Goal: Register for event/course

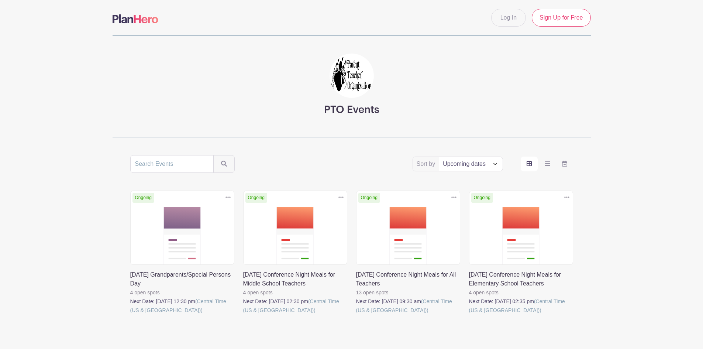
scroll to position [32, 0]
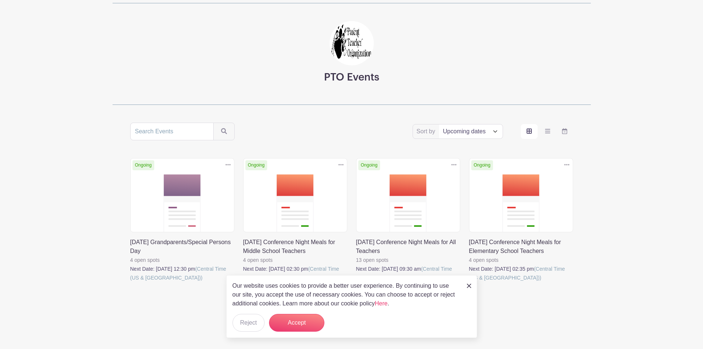
click at [356, 282] on link at bounding box center [356, 282] width 0 height 0
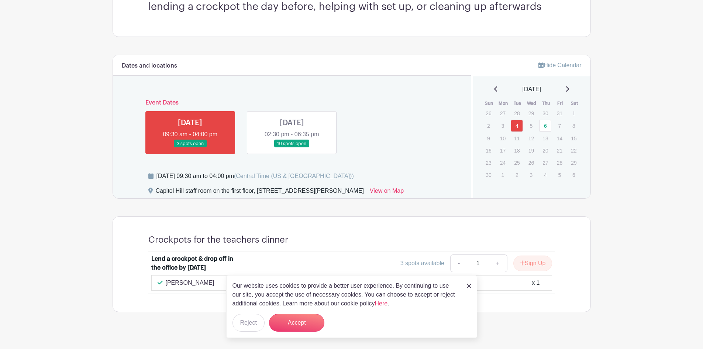
scroll to position [250, 0]
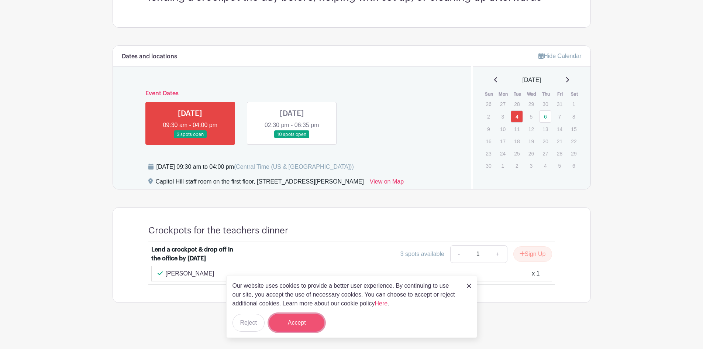
click at [313, 322] on button "Accept" at bounding box center [296, 322] width 55 height 18
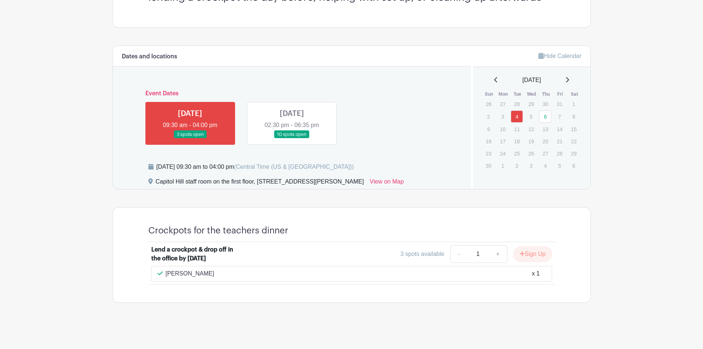
click at [292, 138] on link at bounding box center [292, 138] width 0 height 0
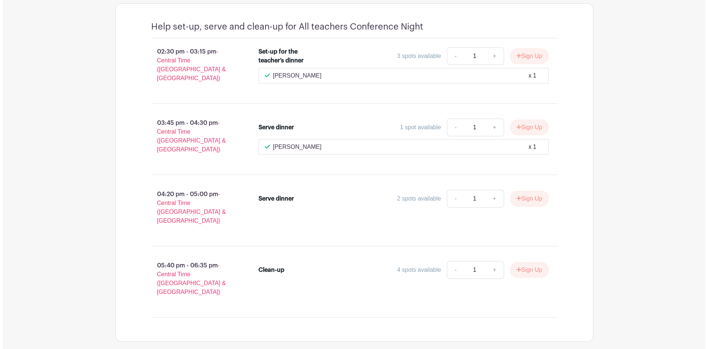
scroll to position [464, 0]
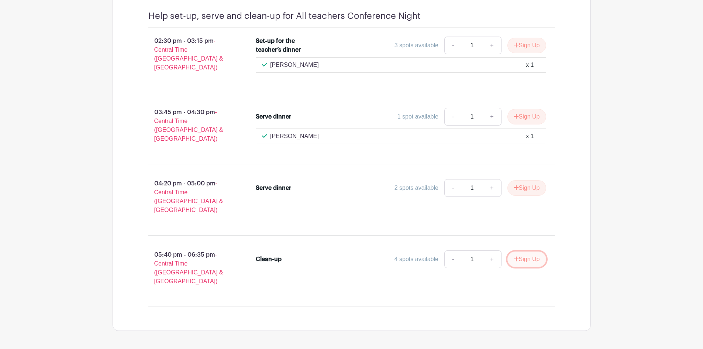
click at [533, 251] on button "Sign Up" at bounding box center [526, 258] width 39 height 15
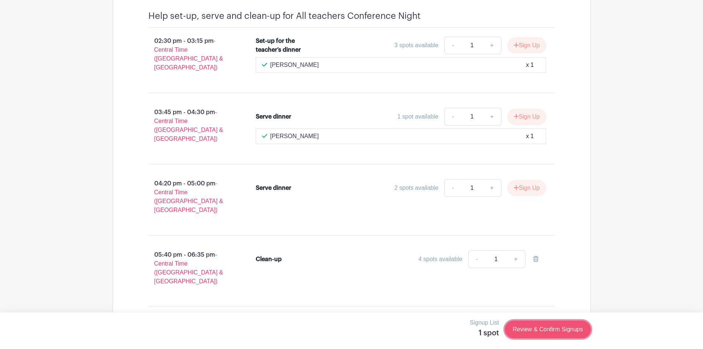
click at [534, 328] on link "Review & Confirm Signups" at bounding box center [548, 329] width 86 height 18
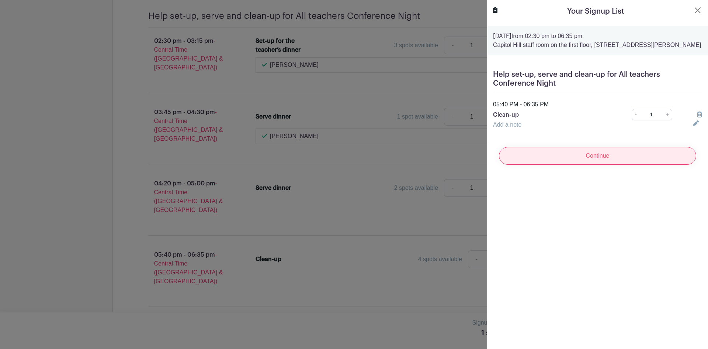
click at [582, 158] on input "Continue" at bounding box center [597, 156] width 197 height 18
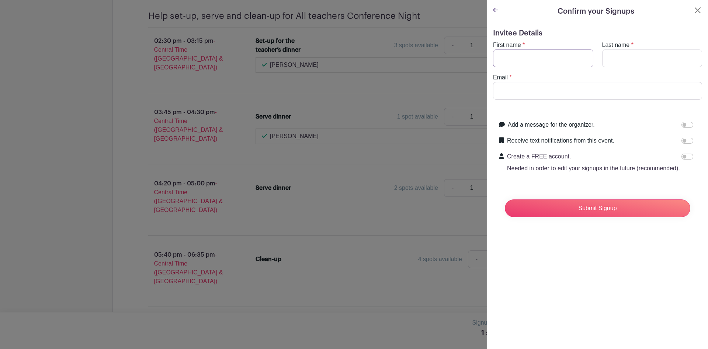
click at [534, 59] on input "First name" at bounding box center [543, 58] width 100 height 18
type input "[PERSON_NAME]"
type input "[EMAIL_ADDRESS][DOMAIN_NAME]"
click at [689, 153] on div at bounding box center [689, 156] width 15 height 9
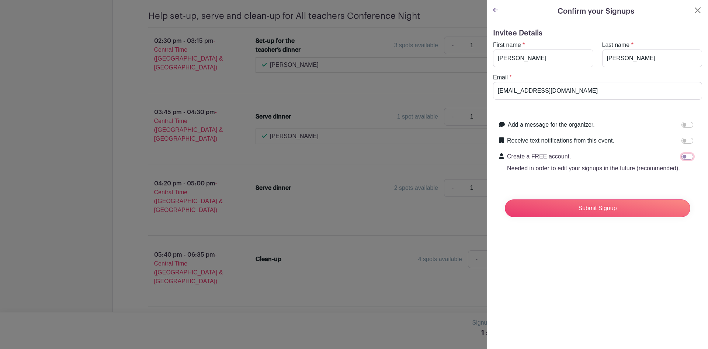
click at [682, 158] on input "Create a FREE account. Needed in order to edit your signups in the future (reco…" at bounding box center [688, 156] width 12 height 6
checkbox input "true"
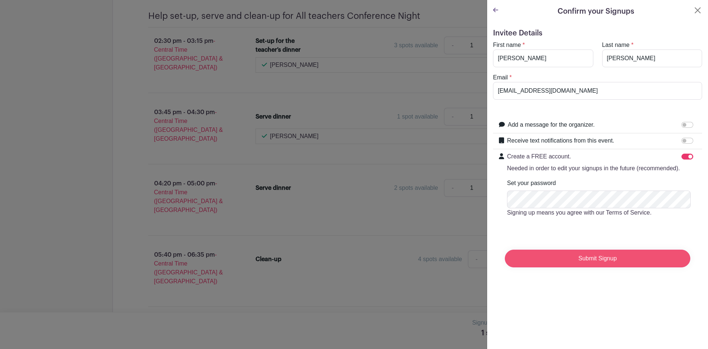
click at [604, 267] on input "Submit Signup" at bounding box center [598, 258] width 186 height 18
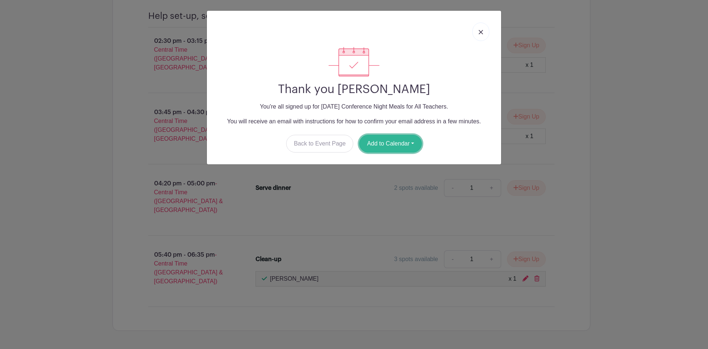
click at [379, 143] on button "Add to Calendar" at bounding box center [390, 144] width 63 height 18
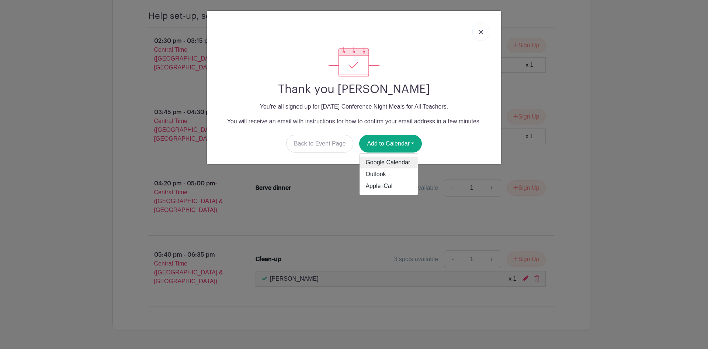
click at [393, 162] on link "Google Calendar" at bounding box center [389, 162] width 58 height 12
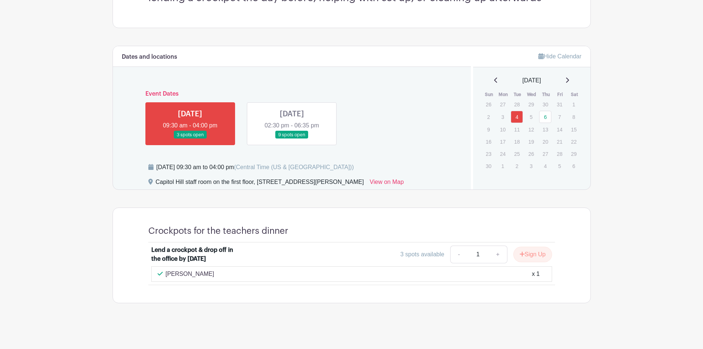
scroll to position [259, 0]
click at [292, 138] on link at bounding box center [292, 138] width 0 height 0
